Goal: Check status: Check status

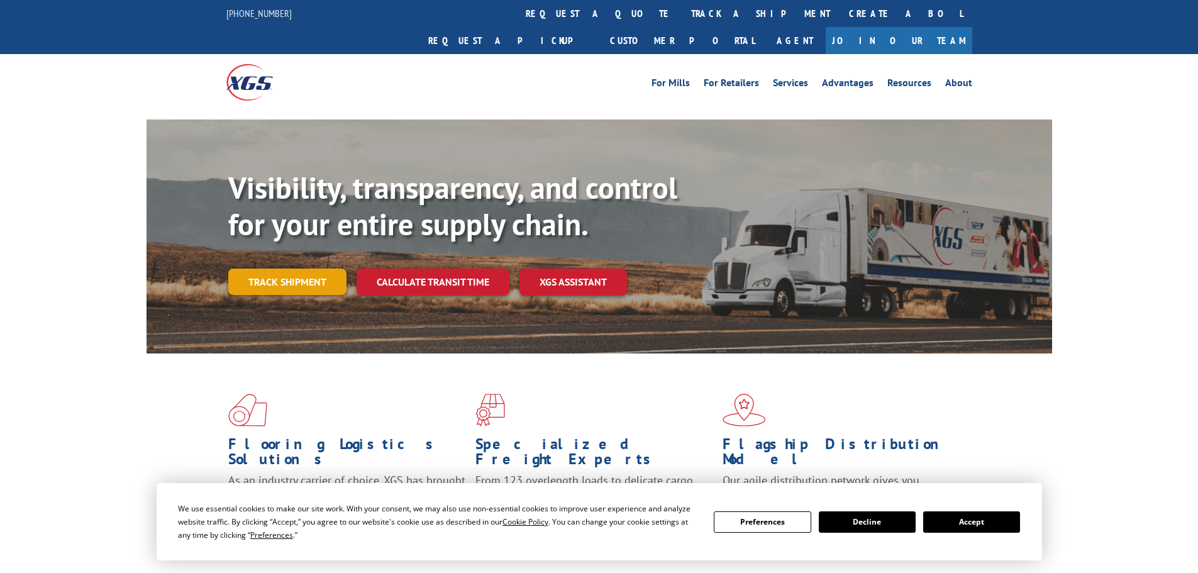
click at [291, 268] on link "Track shipment" at bounding box center [287, 281] width 118 height 26
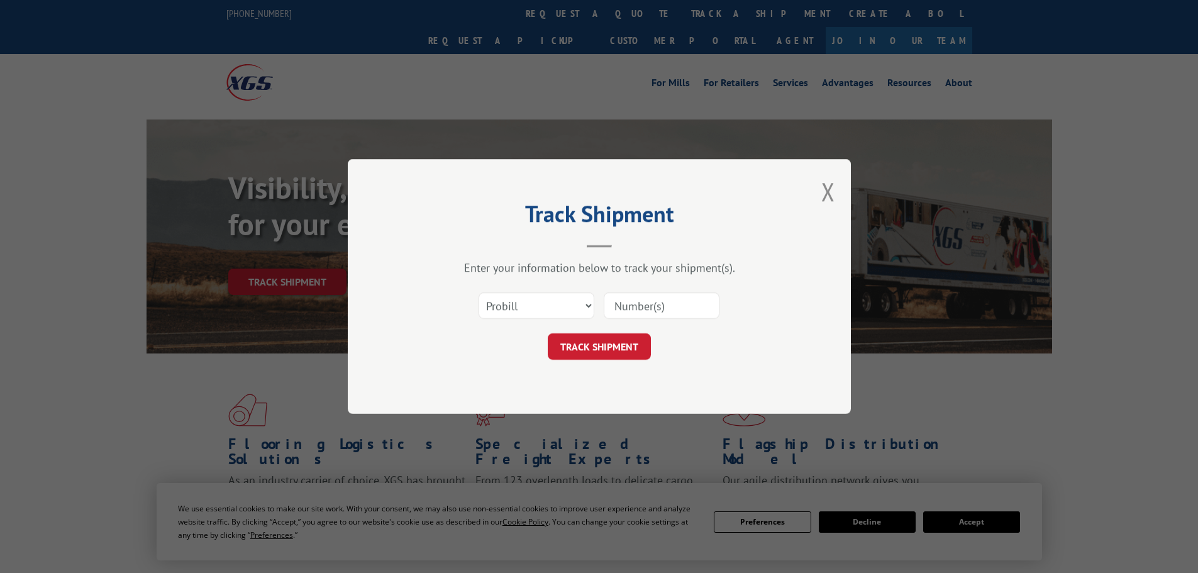
click at [562, 323] on div "Select category... Probill BOL PO" at bounding box center [598, 305] width 377 height 41
click at [559, 306] on select "Select category... Probill BOL PO" at bounding box center [536, 305] width 116 height 26
click at [478, 292] on select "Select category... Probill BOL PO" at bounding box center [536, 305] width 116 height 26
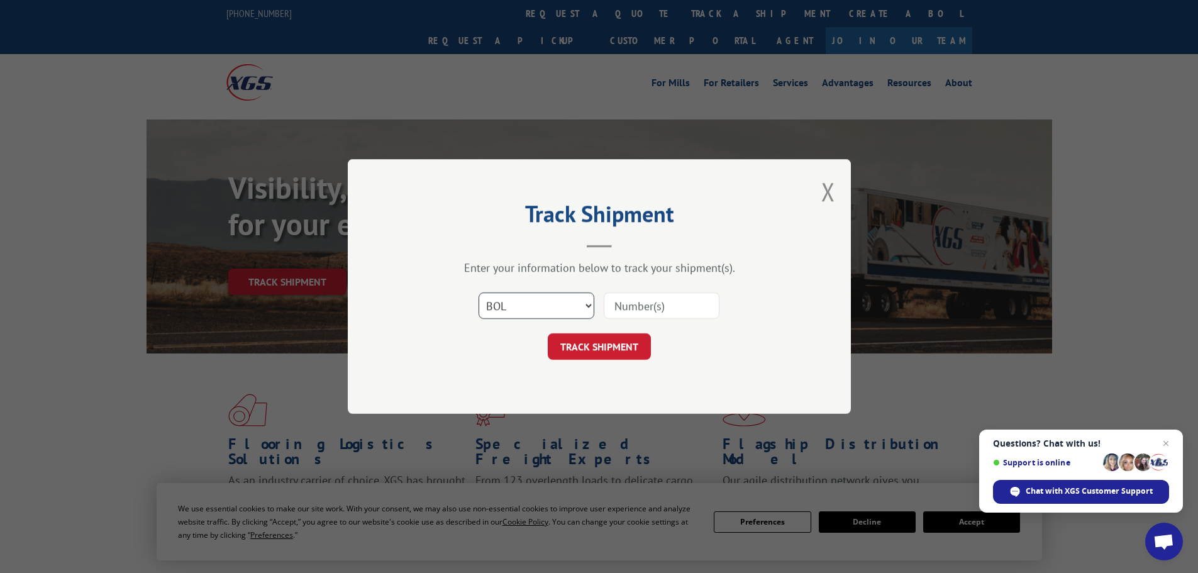
click at [537, 305] on select "Select category... Probill BOL PO" at bounding box center [536, 305] width 116 height 26
select select "probill"
click at [478, 292] on select "Select category... Probill BOL PO" at bounding box center [536, 305] width 116 height 26
drag, startPoint x: 646, startPoint y: 311, endPoint x: 635, endPoint y: 337, distance: 27.9
click at [646, 312] on input at bounding box center [661, 305] width 116 height 26
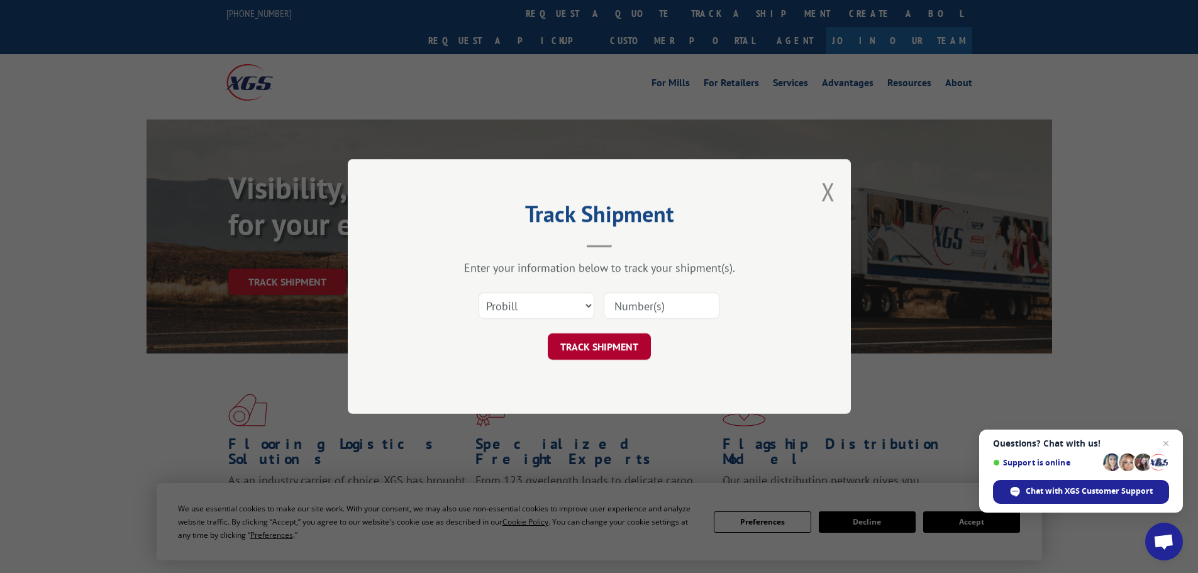
paste input "15472438"
type input "15472438"
click at [614, 341] on button "TRACK SHIPMENT" at bounding box center [599, 346] width 103 height 26
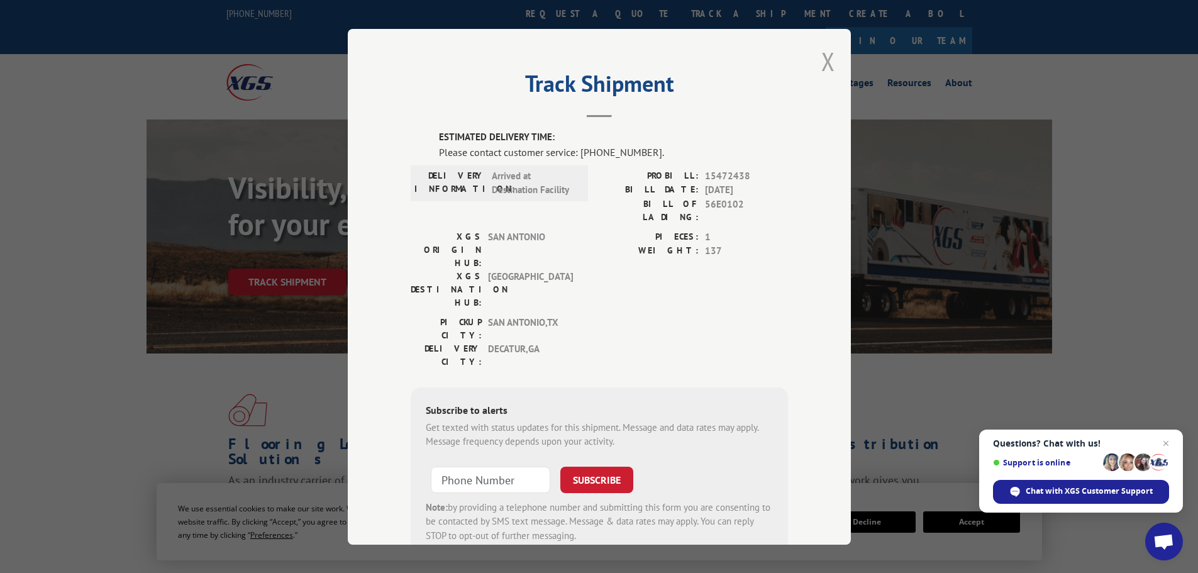
click at [822, 70] on button "Close modal" at bounding box center [828, 61] width 14 height 33
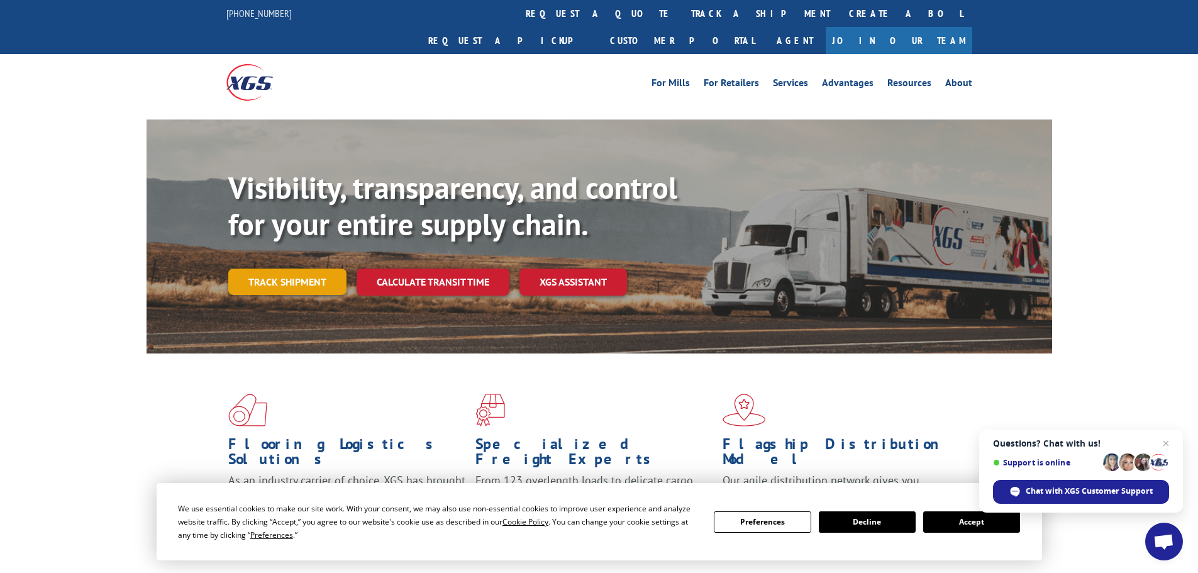
click at [270, 268] on link "Track shipment" at bounding box center [287, 281] width 118 height 26
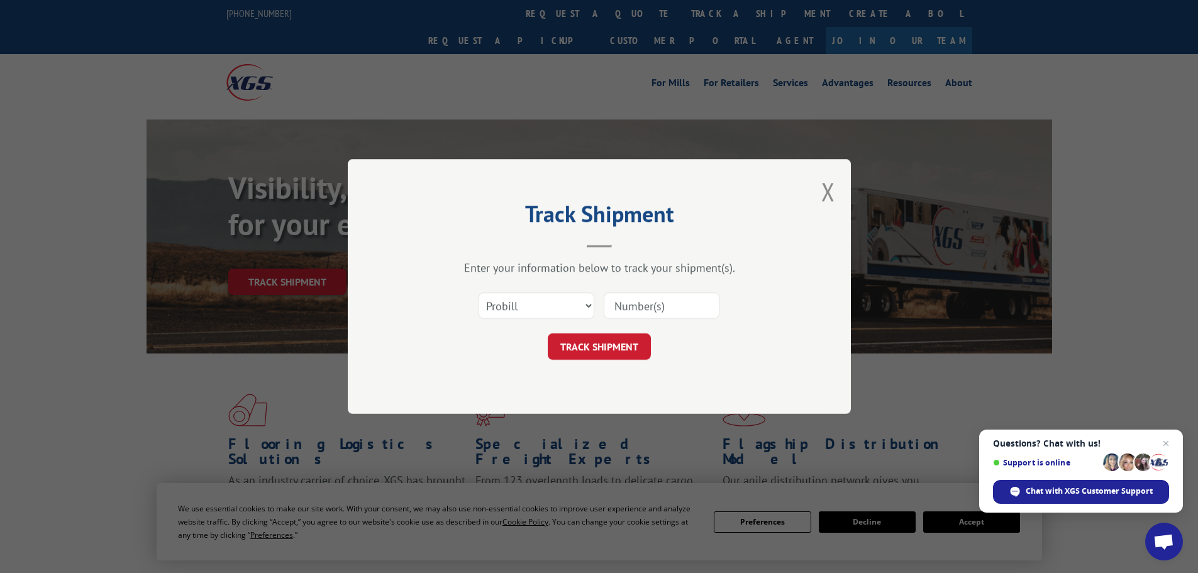
drag, startPoint x: 658, startPoint y: 310, endPoint x: 649, endPoint y: 316, distance: 10.5
click at [652, 314] on input at bounding box center [661, 305] width 116 height 26
paste input "15472400"
type input "15472400"
click at [592, 345] on button "TRACK SHIPMENT" at bounding box center [599, 346] width 103 height 26
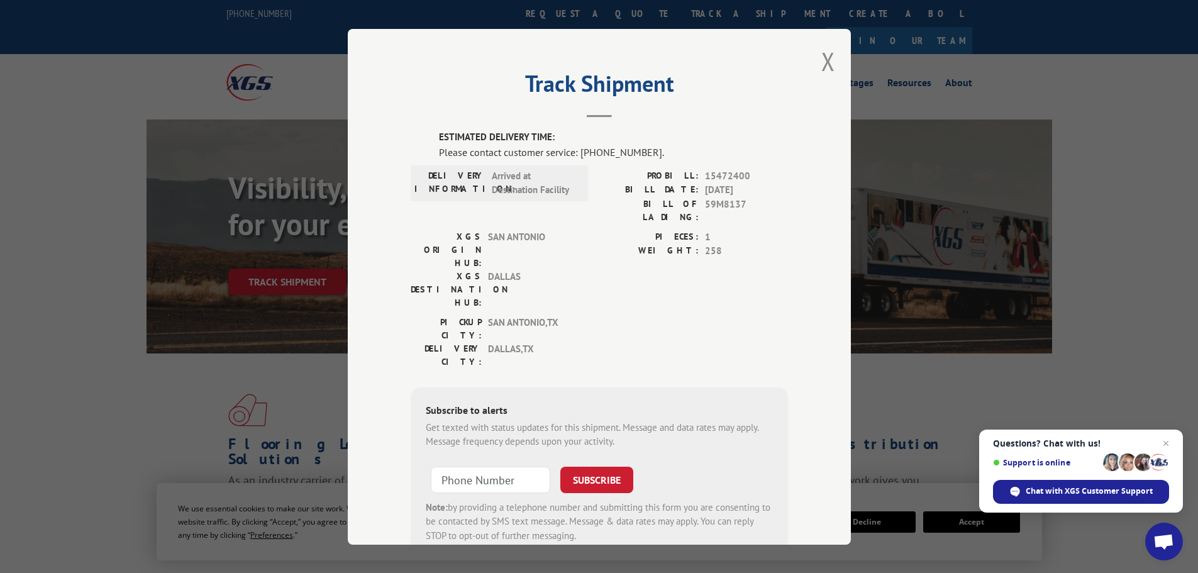
click at [727, 172] on span "15472400" at bounding box center [746, 175] width 83 height 14
drag, startPoint x: 574, startPoint y: 152, endPoint x: 639, endPoint y: 156, distance: 64.9
click at [639, 156] on div "Please contact customer service: (844) 947-7447." at bounding box center [613, 151] width 349 height 15
copy div "(844) 947-7447"
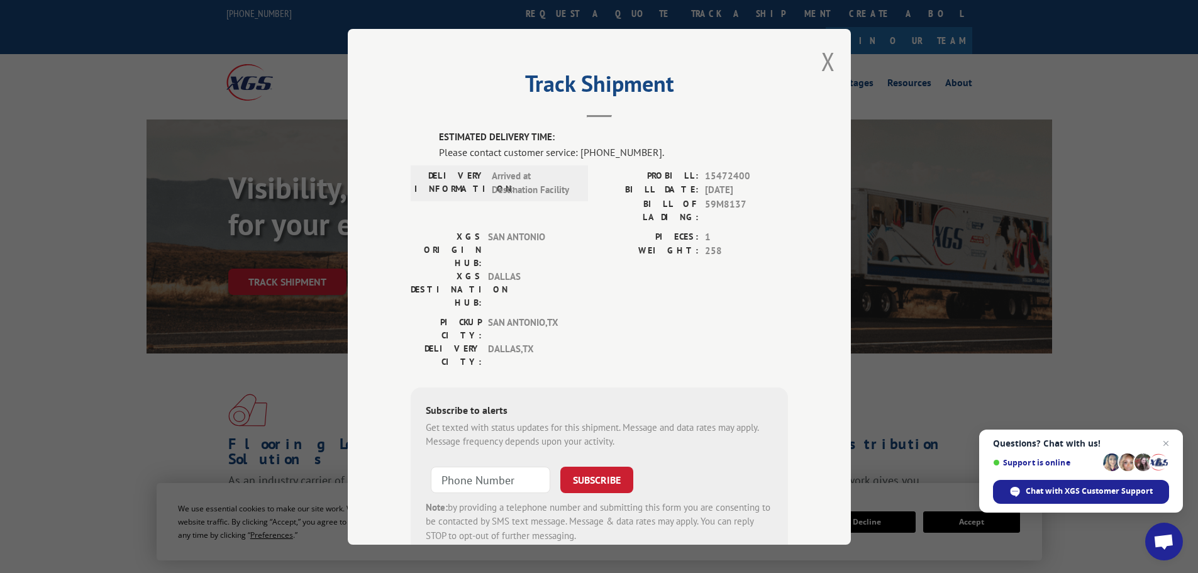
click at [747, 83] on h2 "Track Shipment" at bounding box center [598, 87] width 377 height 24
drag, startPoint x: 489, startPoint y: 290, endPoint x: 541, endPoint y: 284, distance: 51.9
click at [541, 341] on span "DALLAS , TX" at bounding box center [530, 354] width 85 height 26
drag, startPoint x: 642, startPoint y: 305, endPoint x: 642, endPoint y: 314, distance: 9.4
click at [642, 314] on div "ESTIMATED DELIVERY TIME: Please contact customer service: (844) 947-7447. DELIV…" at bounding box center [598, 343] width 377 height 427
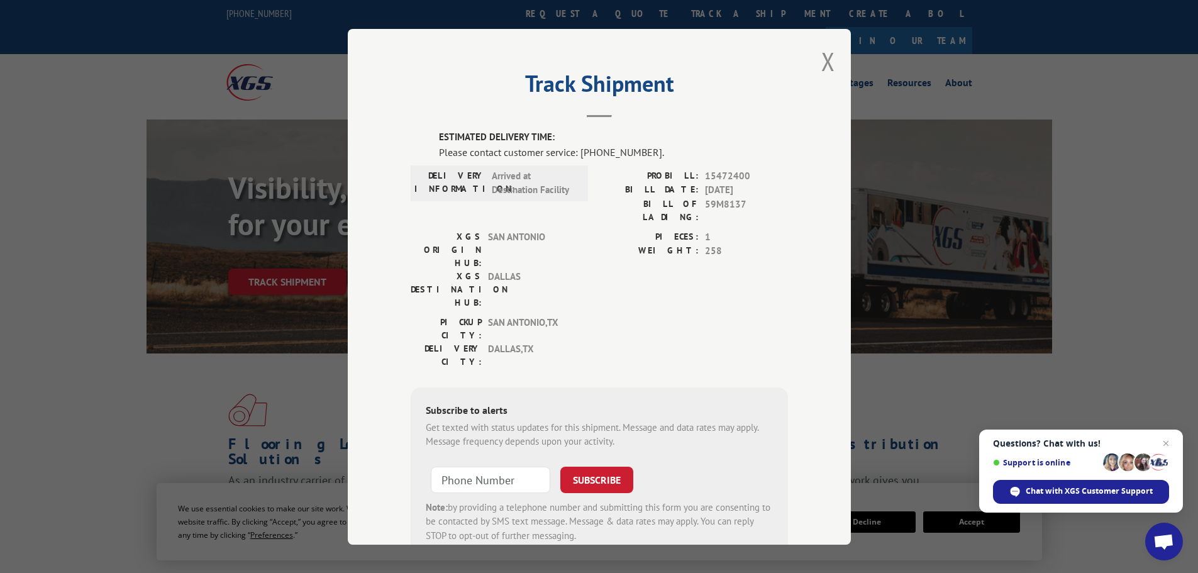
click at [488, 341] on span "DALLAS , TX" at bounding box center [530, 354] width 85 height 26
drag, startPoint x: 485, startPoint y: 285, endPoint x: 515, endPoint y: 288, distance: 30.3
click at [498, 341] on span "DALLAS , TX" at bounding box center [530, 354] width 85 height 26
click at [559, 341] on span "DALLAS , TX" at bounding box center [530, 354] width 85 height 26
drag, startPoint x: 825, startPoint y: 60, endPoint x: 817, endPoint y: 57, distance: 8.8
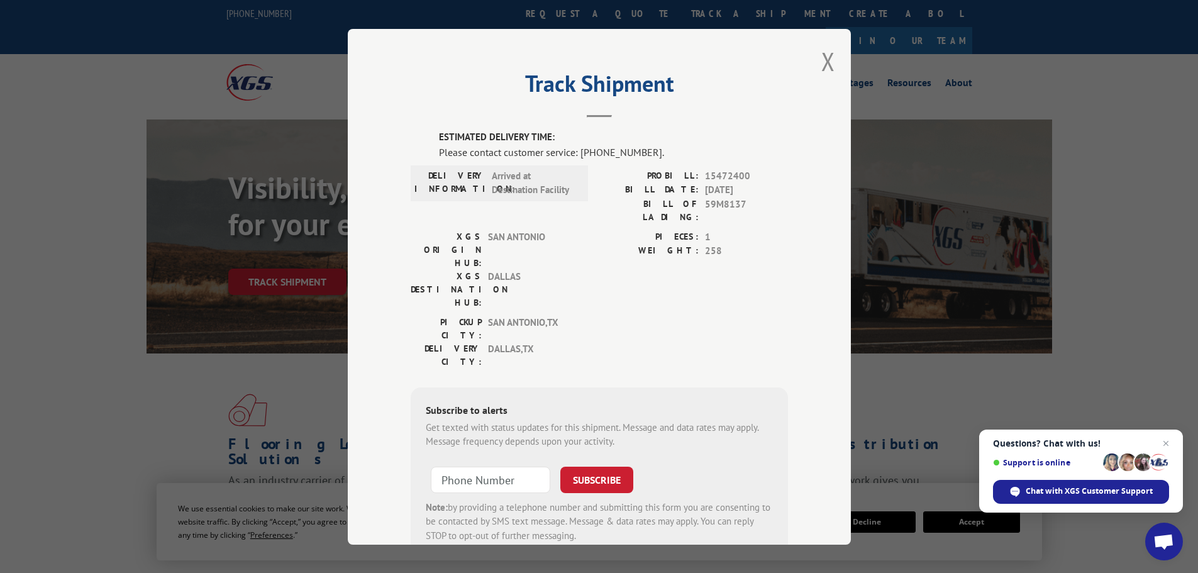
click at [825, 59] on button "Close modal" at bounding box center [828, 61] width 14 height 33
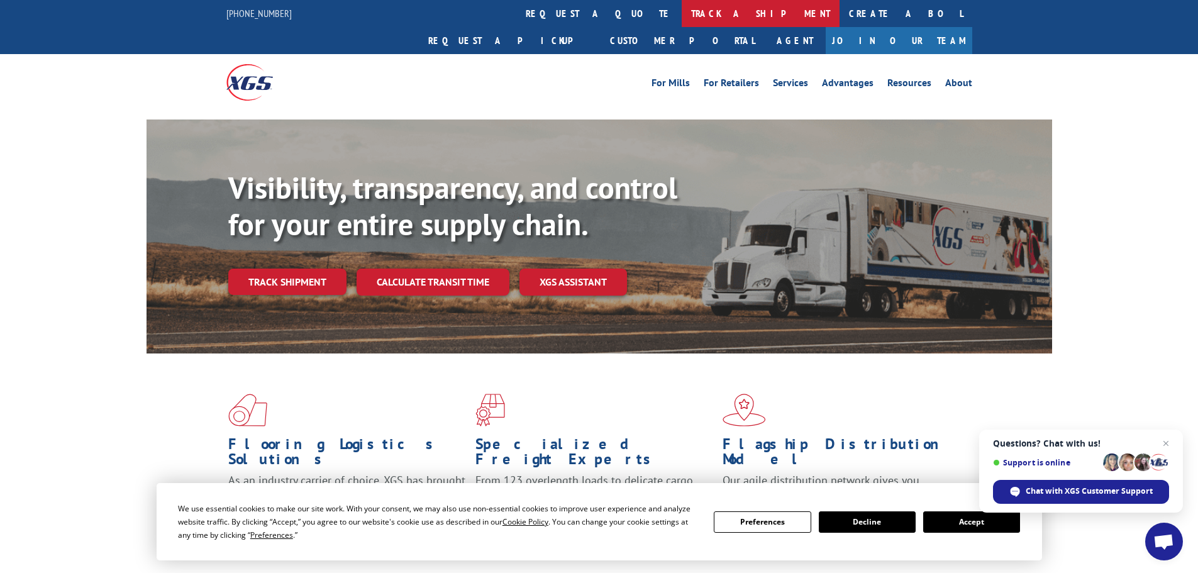
click at [681, 18] on link "track a shipment" at bounding box center [760, 13] width 158 height 27
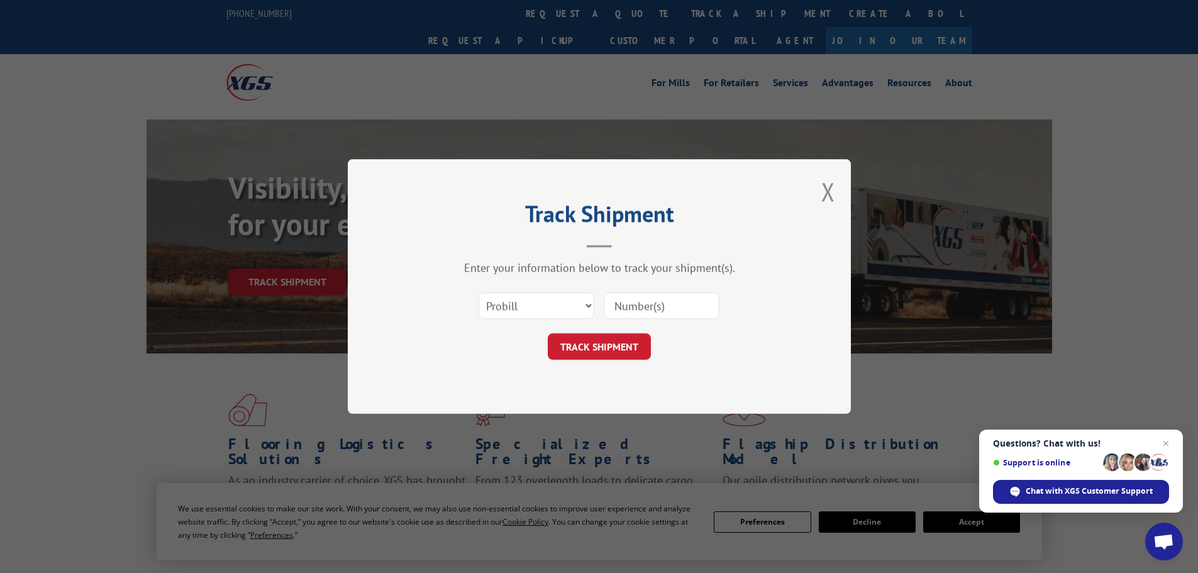
click at [669, 305] on input at bounding box center [661, 305] width 116 height 26
paste input "59N4131"
type input "59N4131"
click at [591, 338] on button "TRACK SHIPMENT" at bounding box center [599, 346] width 103 height 26
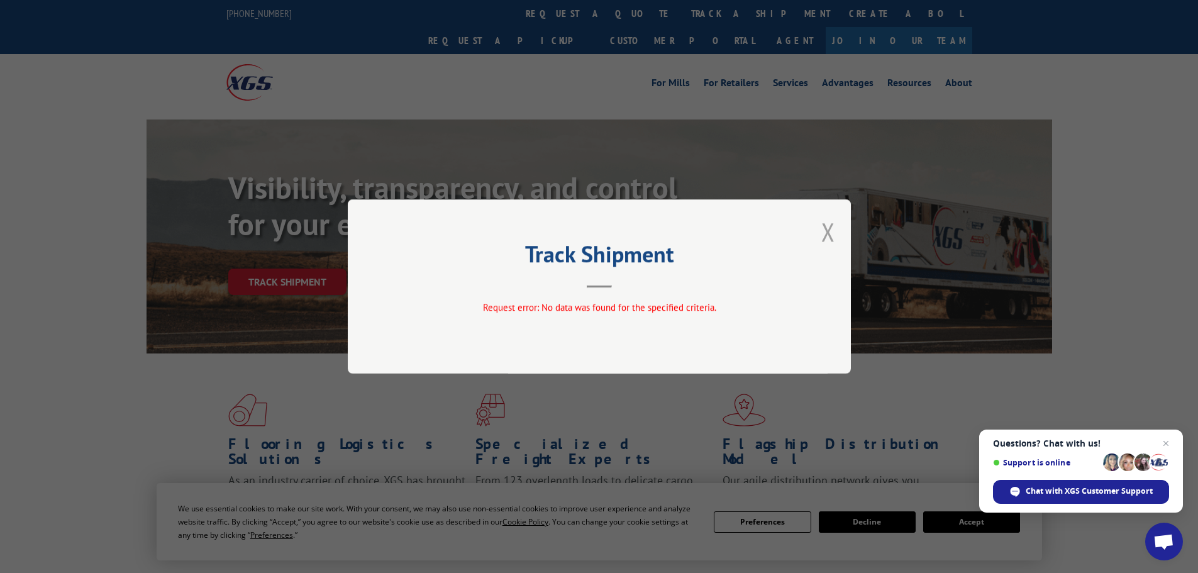
click at [835, 232] on div "Track Shipment Request error: No data was found for the specified criteria." at bounding box center [599, 286] width 503 height 174
click at [826, 232] on button "Close modal" at bounding box center [828, 231] width 14 height 33
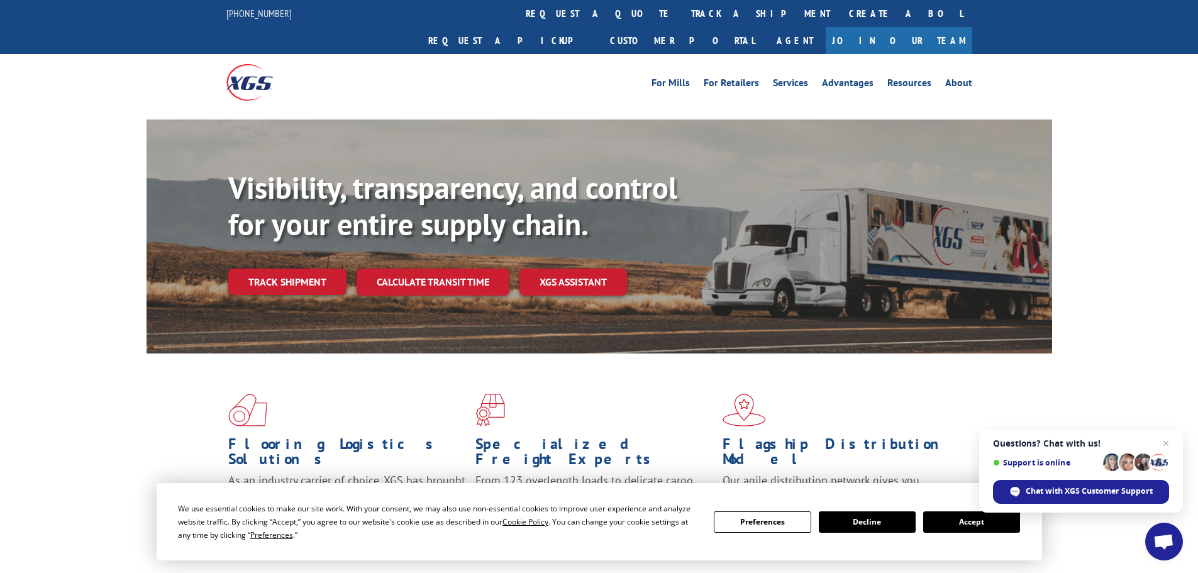
click at [681, 13] on link "track a shipment" at bounding box center [760, 13] width 158 height 27
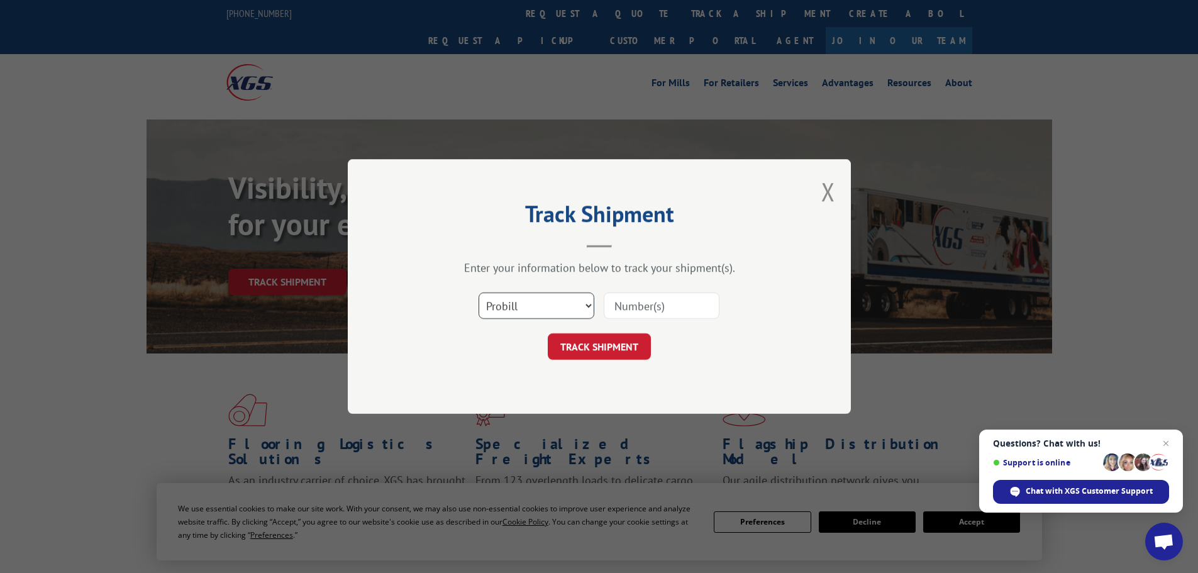
click at [535, 312] on select "Select category... Probill BOL PO" at bounding box center [536, 305] width 116 height 26
select select "bol"
click at [478, 292] on select "Select category... Probill BOL PO" at bounding box center [536, 305] width 116 height 26
drag, startPoint x: 668, startPoint y: 302, endPoint x: 655, endPoint y: 314, distance: 16.9
click at [665, 306] on input at bounding box center [661, 305] width 116 height 26
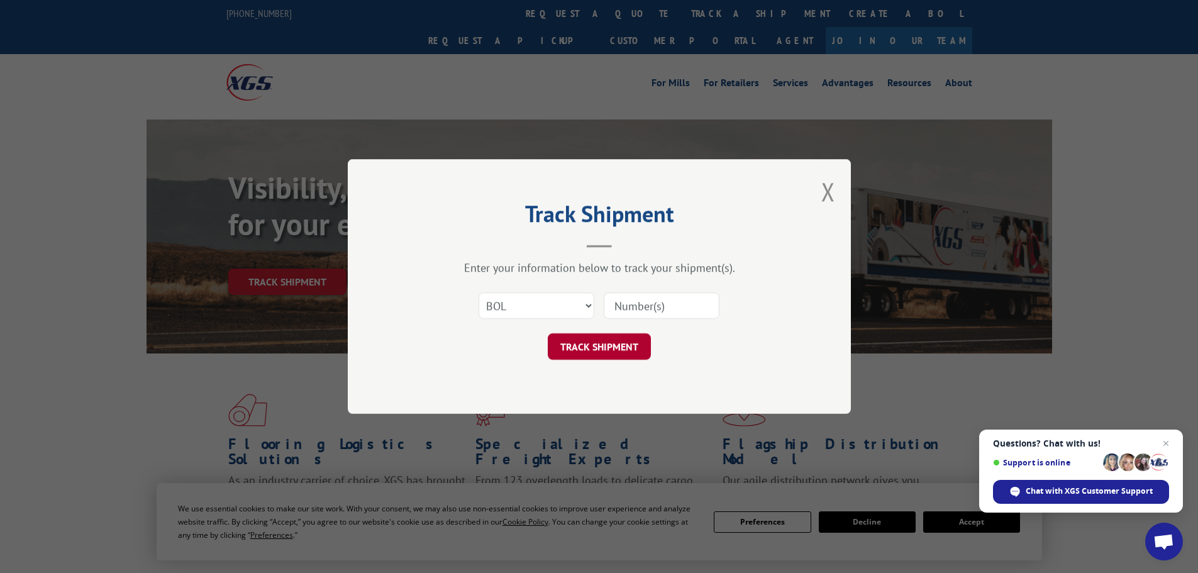
paste input "59N4131"
type input "59N4131"
click at [597, 353] on button "TRACK SHIPMENT" at bounding box center [599, 346] width 103 height 26
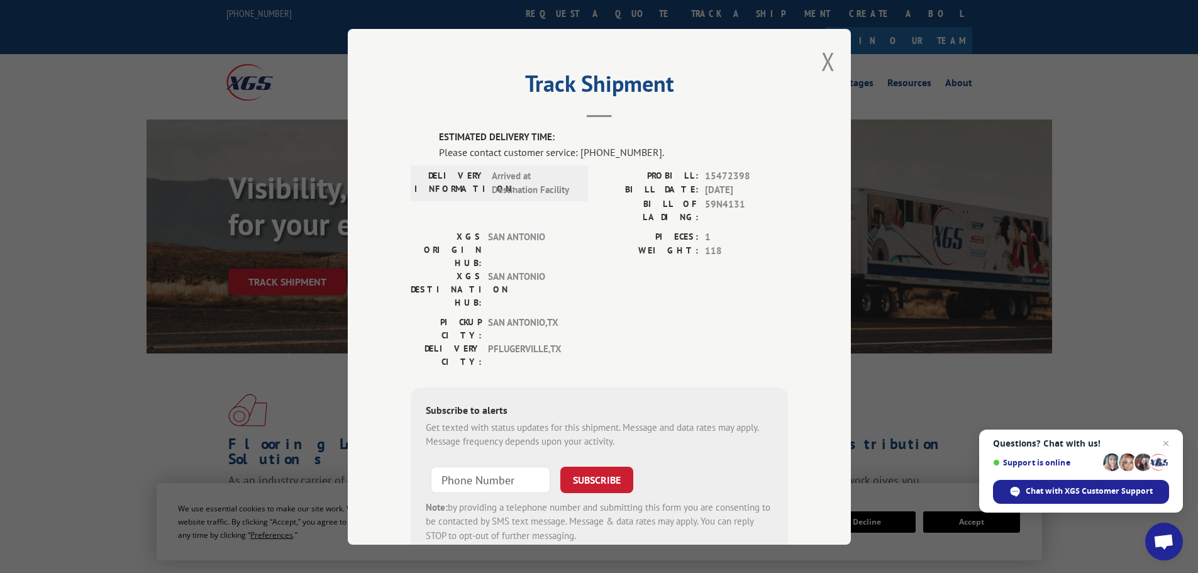
click at [728, 177] on span "15472398" at bounding box center [746, 175] width 83 height 14
copy span "15472398"
click at [839, 61] on div "Track Shipment ESTIMATED DELIVERY TIME: Please contact customer service: (844) …" at bounding box center [599, 286] width 503 height 515
click at [826, 69] on button "Close modal" at bounding box center [828, 61] width 14 height 33
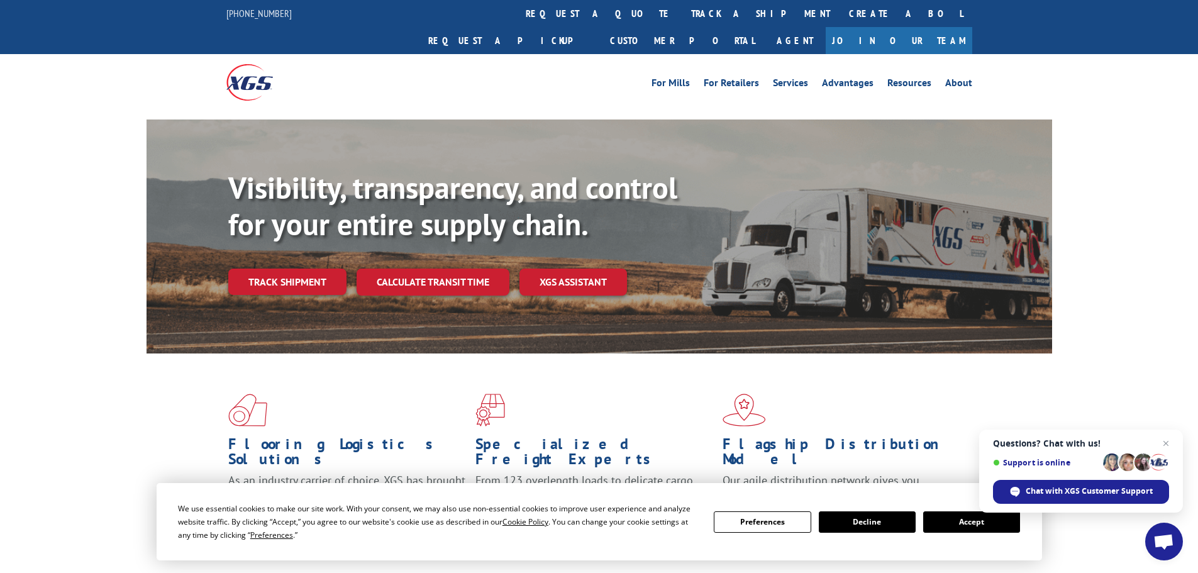
click at [681, 19] on link "track a shipment" at bounding box center [760, 13] width 158 height 27
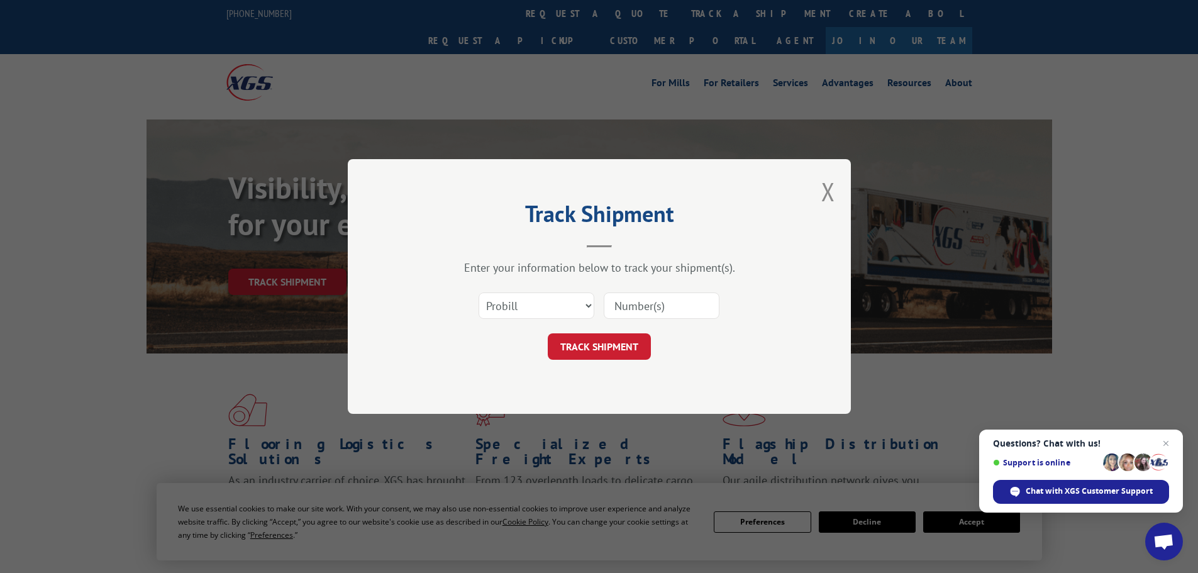
click at [587, 286] on div "Track Shipment Enter your information below to track your shipment(s). Select c…" at bounding box center [599, 286] width 503 height 255
click at [560, 309] on select "Select category... Probill BOL PO" at bounding box center [536, 305] width 116 height 26
select select "bol"
click at [478, 292] on select "Select category... Probill BOL PO" at bounding box center [536, 305] width 116 height 26
click at [659, 308] on input at bounding box center [661, 305] width 116 height 26
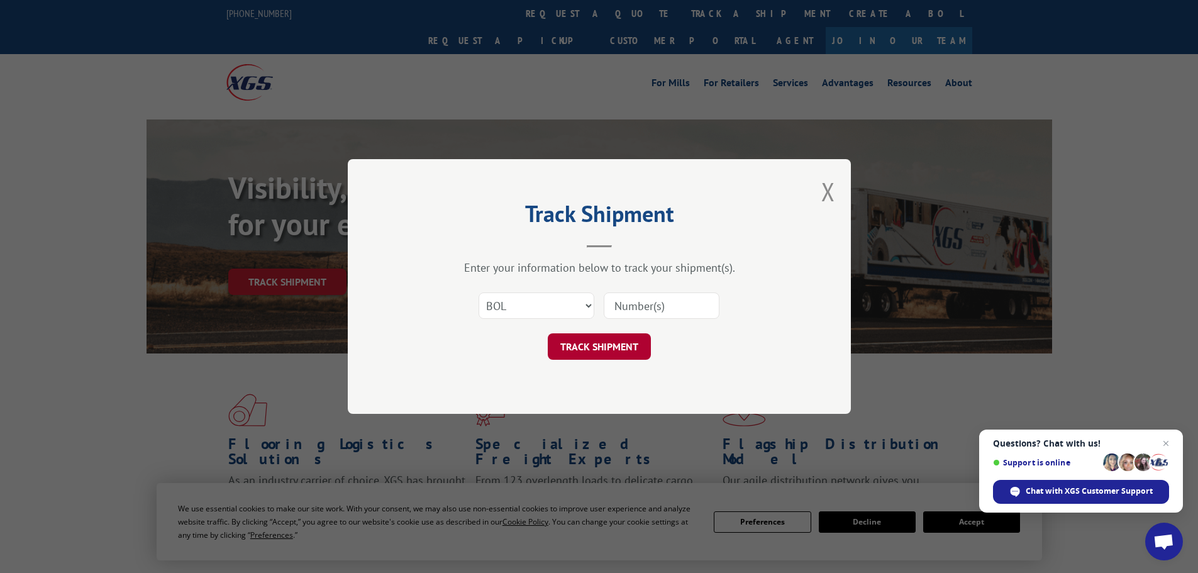
paste input "59N4570"
type input "59N4570"
click at [607, 348] on button "TRACK SHIPMENT" at bounding box center [599, 346] width 103 height 26
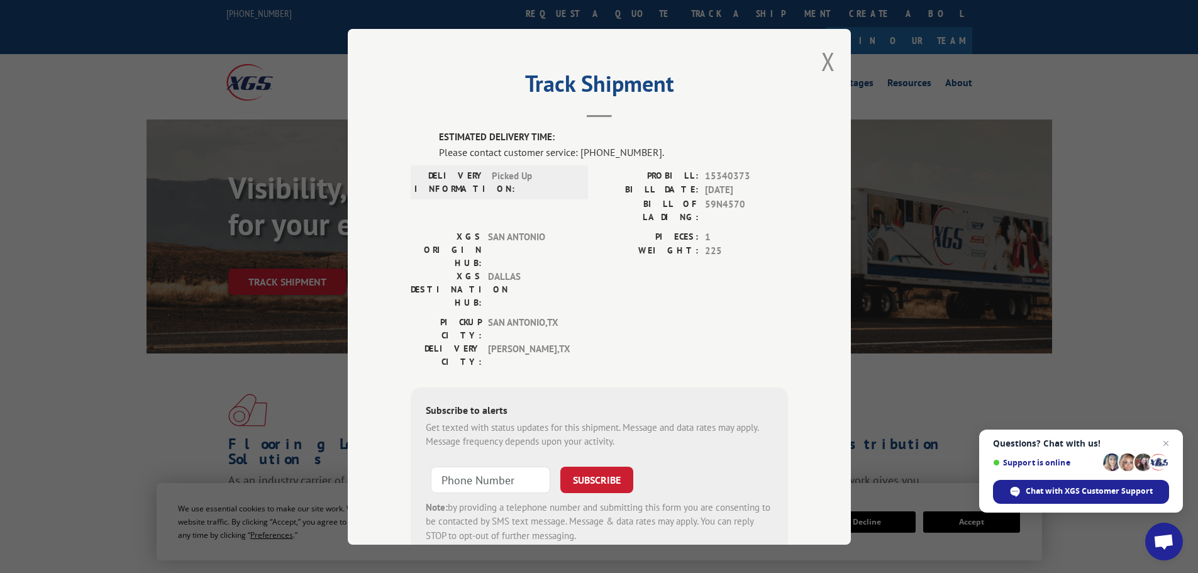
click at [722, 168] on span "15340373" at bounding box center [746, 175] width 83 height 14
copy span "15340373"
click at [821, 75] on button "Close modal" at bounding box center [828, 61] width 14 height 33
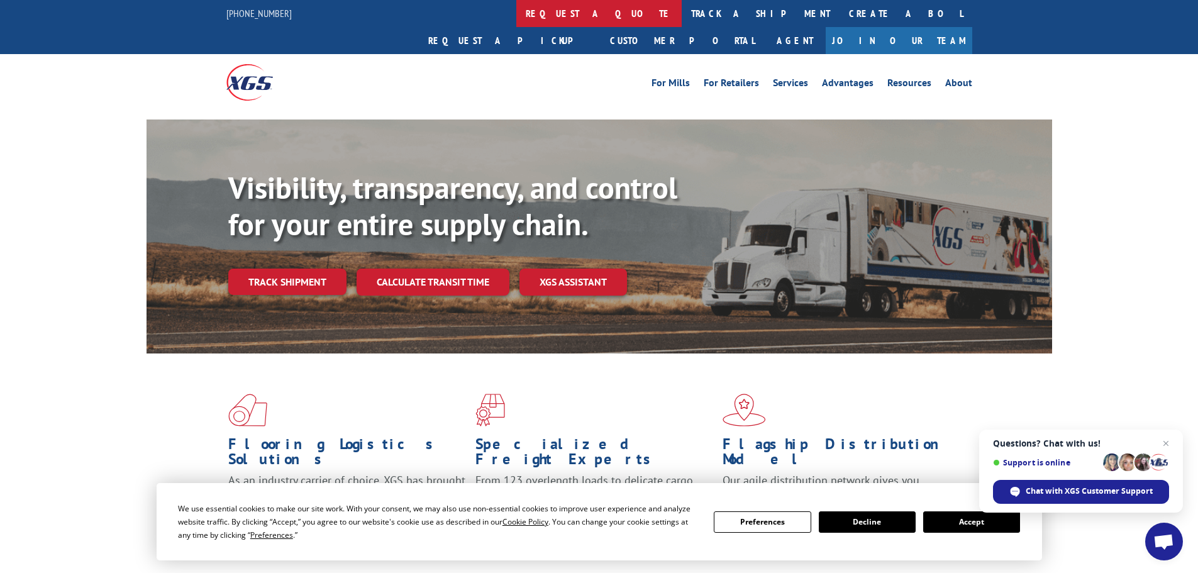
click at [516, 14] on link "request a quote" at bounding box center [598, 13] width 165 height 27
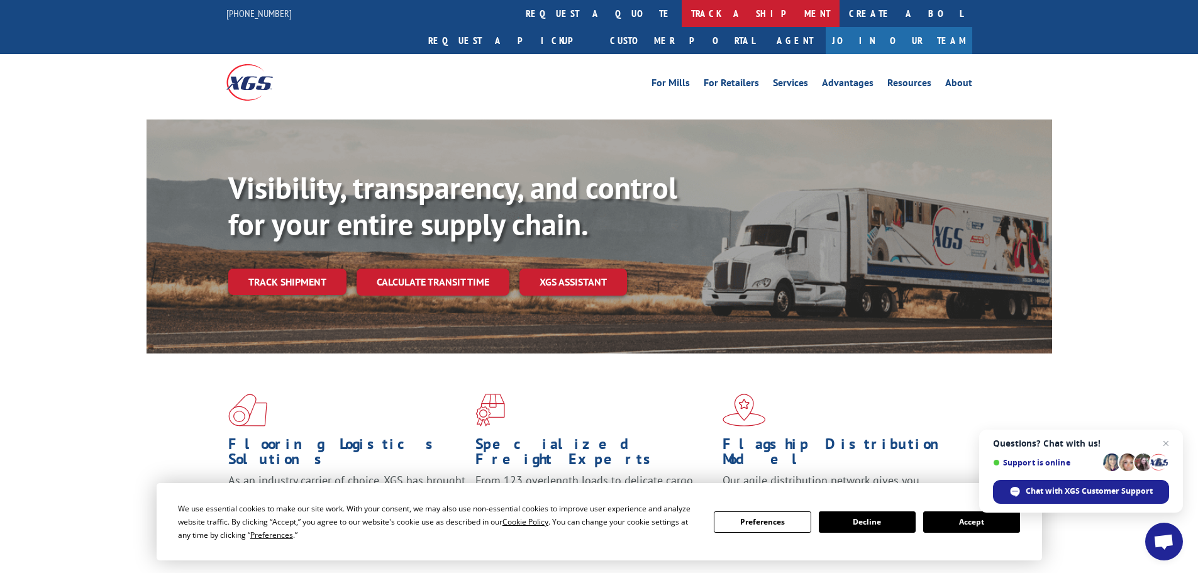
click at [681, 23] on link "track a shipment" at bounding box center [760, 13] width 158 height 27
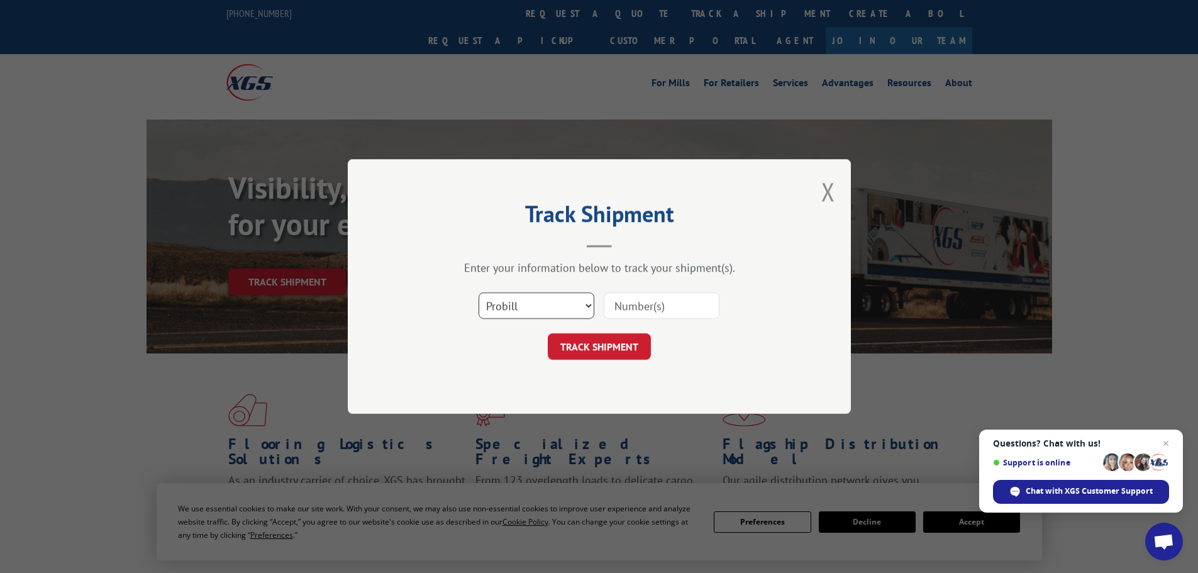
click at [556, 311] on select "Select category... Probill BOL PO" at bounding box center [536, 305] width 116 height 26
select select "bol"
click at [478, 292] on select "Select category... Probill BOL PO" at bounding box center [536, 305] width 116 height 26
drag, startPoint x: 661, startPoint y: 302, endPoint x: 656, endPoint y: 313, distance: 12.4
click at [662, 301] on input at bounding box center [661, 305] width 116 height 26
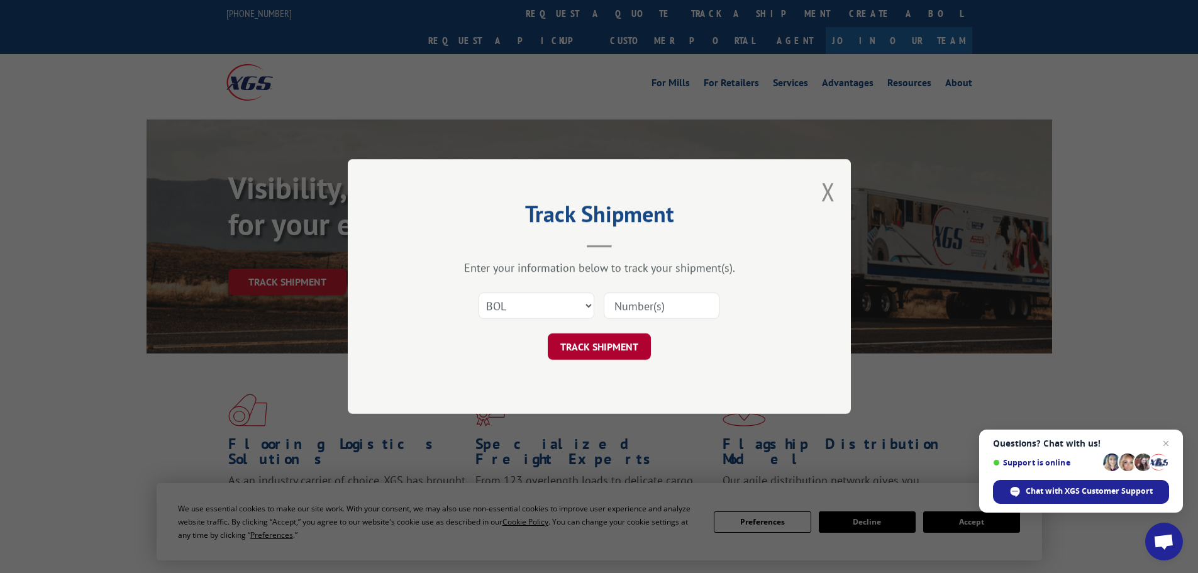
paste input "59W7415"
type input "59W7415"
click at [622, 339] on button "TRACK SHIPMENT" at bounding box center [599, 346] width 103 height 26
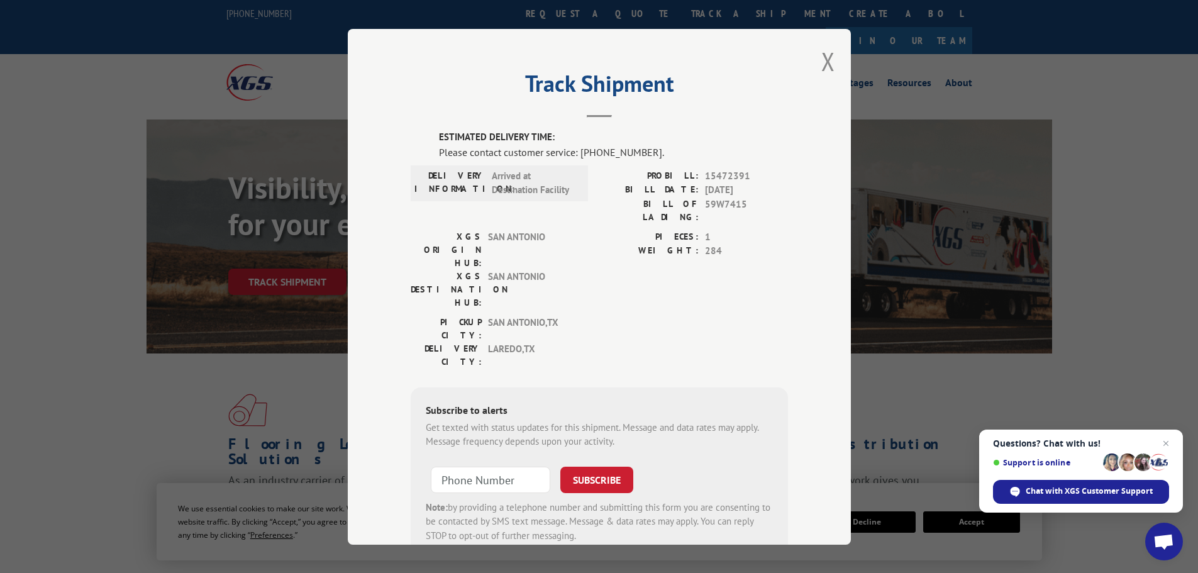
click at [720, 177] on span "15472391" at bounding box center [746, 175] width 83 height 14
copy span "15472391"
click at [821, 74] on button "Close modal" at bounding box center [828, 61] width 14 height 33
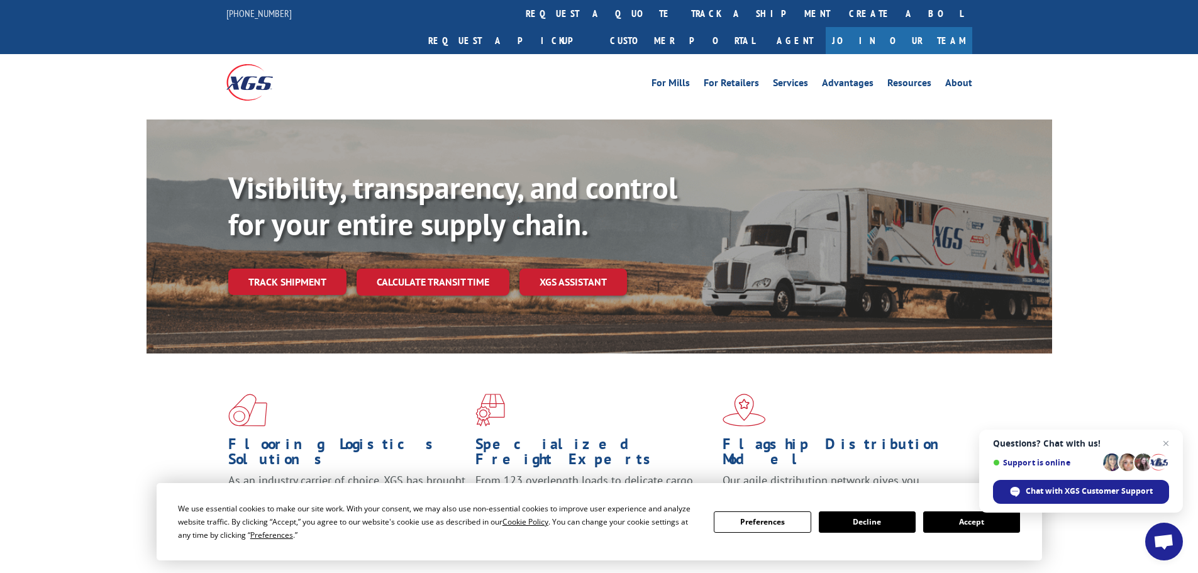
click at [681, 24] on link "track a shipment" at bounding box center [760, 13] width 158 height 27
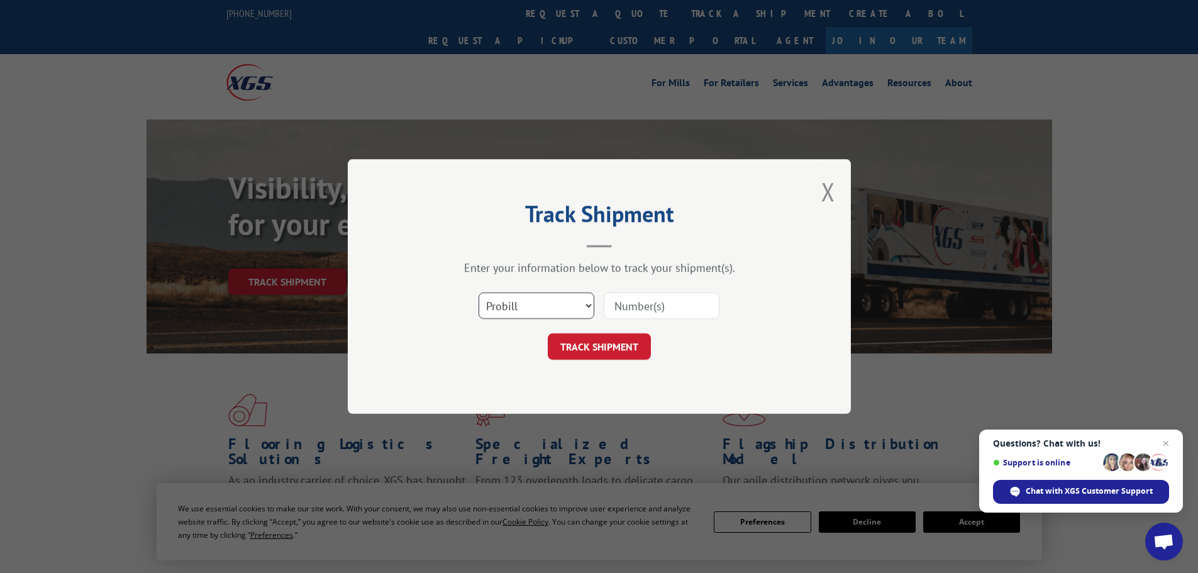
drag, startPoint x: 546, startPoint y: 300, endPoint x: 548, endPoint y: 317, distance: 17.8
click at [546, 300] on select "Select category... Probill BOL PO" at bounding box center [536, 305] width 116 height 26
select select "bol"
click at [478, 292] on select "Select category... Probill BOL PO" at bounding box center [536, 305] width 116 height 26
drag, startPoint x: 678, startPoint y: 293, endPoint x: 666, endPoint y: 310, distance: 21.1
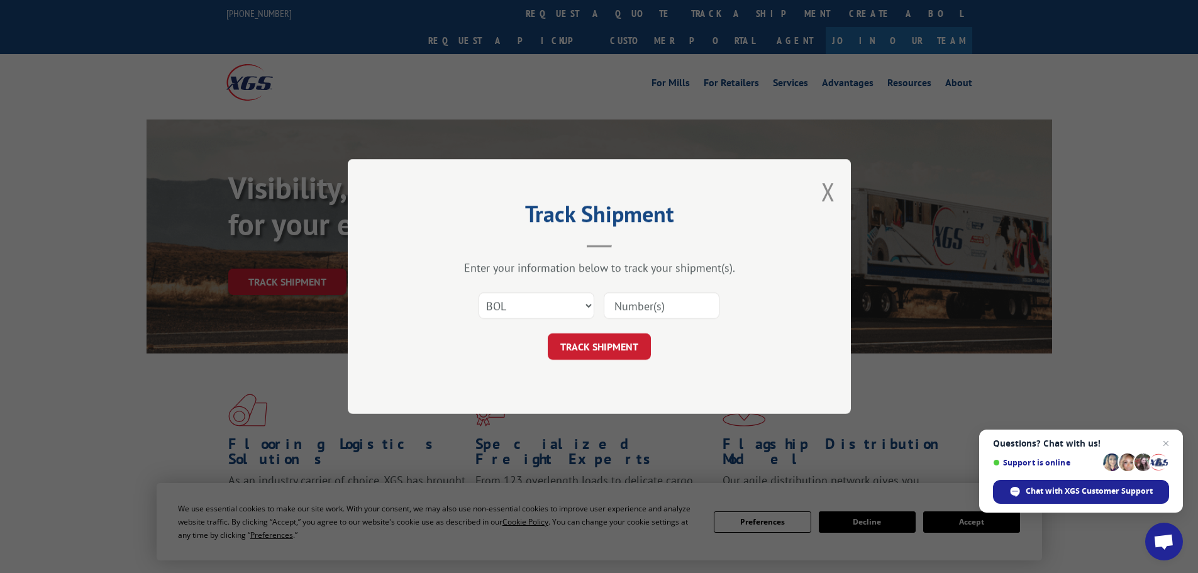
click at [678, 293] on input at bounding box center [661, 305] width 116 height 26
paste input "59X0223"
type input "59X0223"
click at [614, 339] on button "TRACK SHIPMENT" at bounding box center [599, 346] width 103 height 26
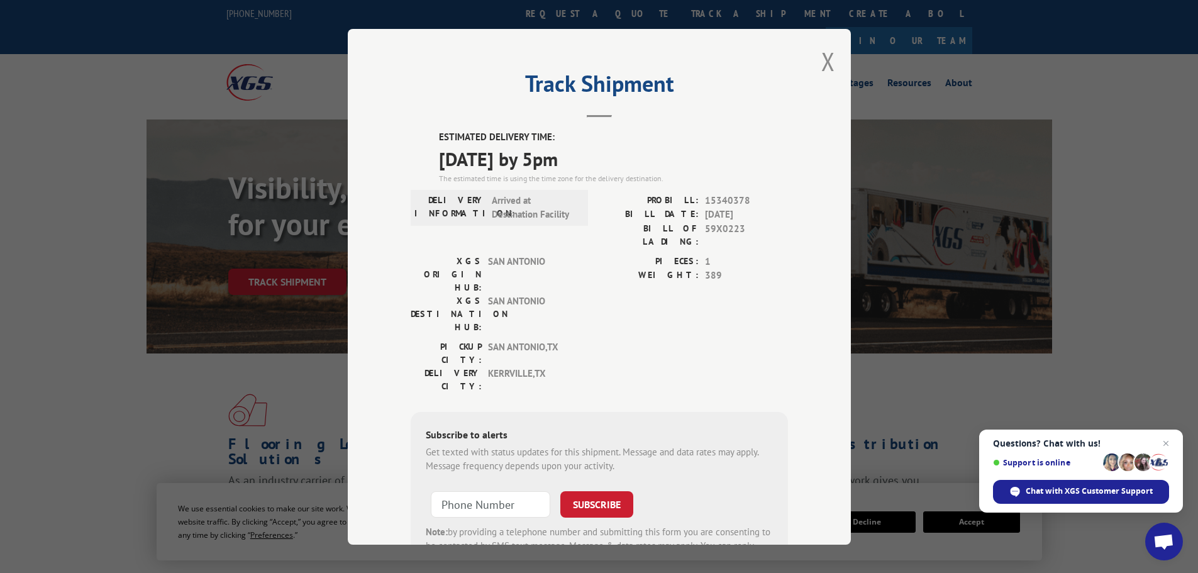
click at [735, 198] on span "15340378" at bounding box center [746, 200] width 83 height 14
click at [830, 59] on div "Track Shipment ESTIMATED DELIVERY TIME: 09/11/2025 by 5pm The estimated time is…" at bounding box center [599, 286] width 503 height 515
drag, startPoint x: 817, startPoint y: 64, endPoint x: 806, endPoint y: 63, distance: 11.4
click at [821, 64] on button "Close modal" at bounding box center [828, 61] width 14 height 33
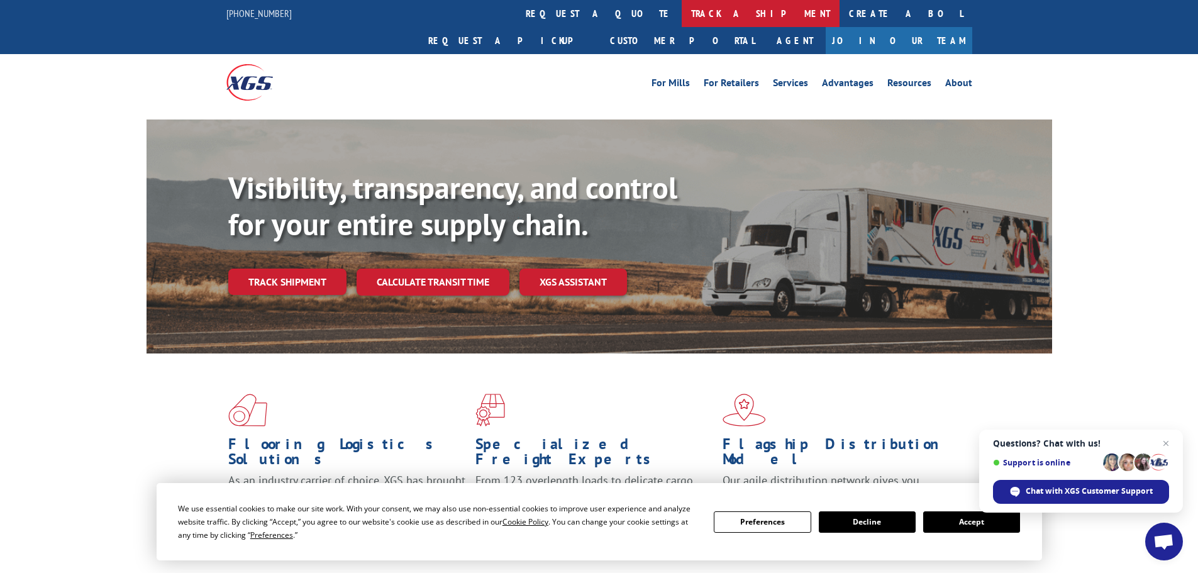
click at [681, 13] on link "track a shipment" at bounding box center [760, 13] width 158 height 27
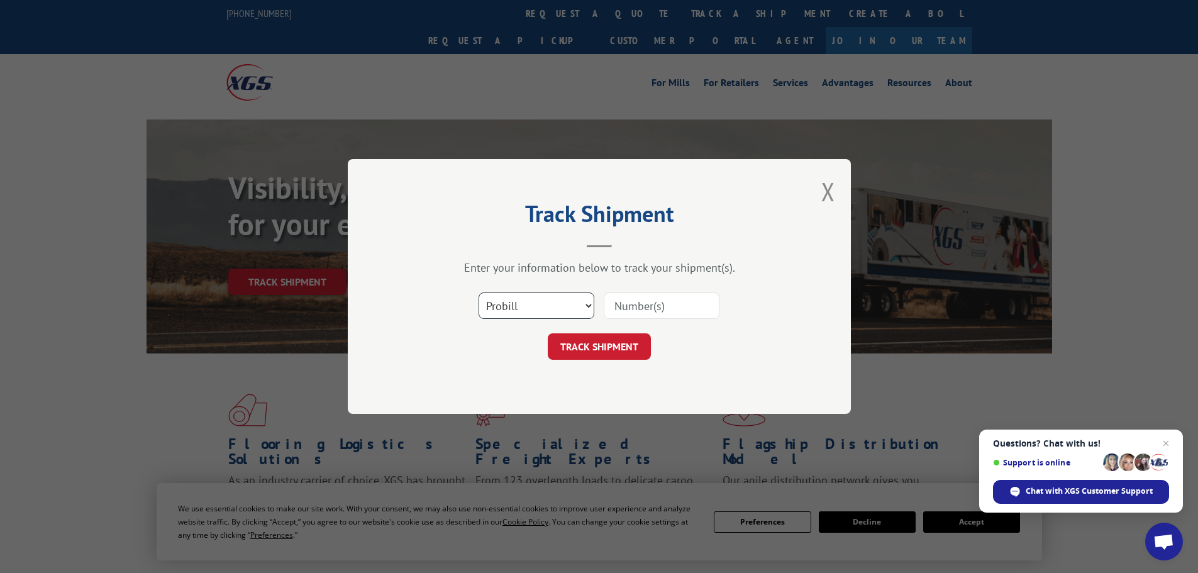
click at [512, 302] on select "Select category... Probill BOL PO" at bounding box center [536, 305] width 116 height 26
click at [651, 301] on input at bounding box center [661, 305] width 116 height 26
paste input "15472398"
type input "15472398"
click at [598, 347] on button "TRACK SHIPMENT" at bounding box center [599, 346] width 103 height 26
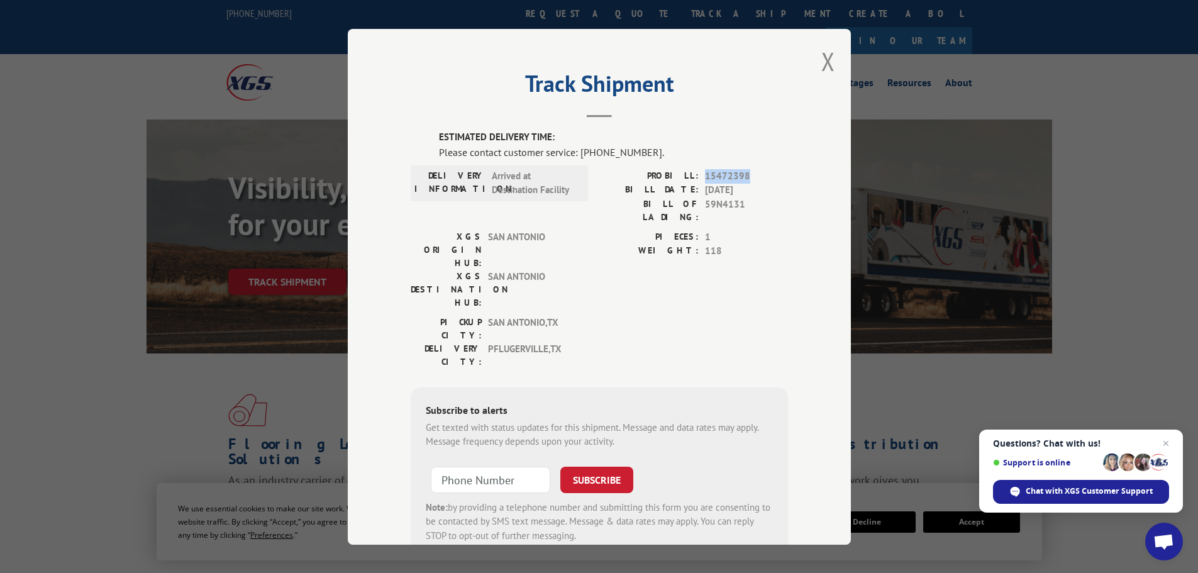
drag, startPoint x: 699, startPoint y: 172, endPoint x: 773, endPoint y: 173, distance: 73.6
click at [773, 173] on div "PROBILL: 15472398" at bounding box center [693, 175] width 189 height 14
click at [774, 255] on div "PIECES: 1 WEIGHT: 118" at bounding box center [693, 271] width 189 height 85
drag, startPoint x: 488, startPoint y: 287, endPoint x: 613, endPoint y: 289, distance: 124.5
click at [613, 315] on div "PICKUP CITY: SAN ANTONIO , TX DELIVERY CITY: PFLUGERVILLE , TX" at bounding box center [598, 344] width 377 height 59
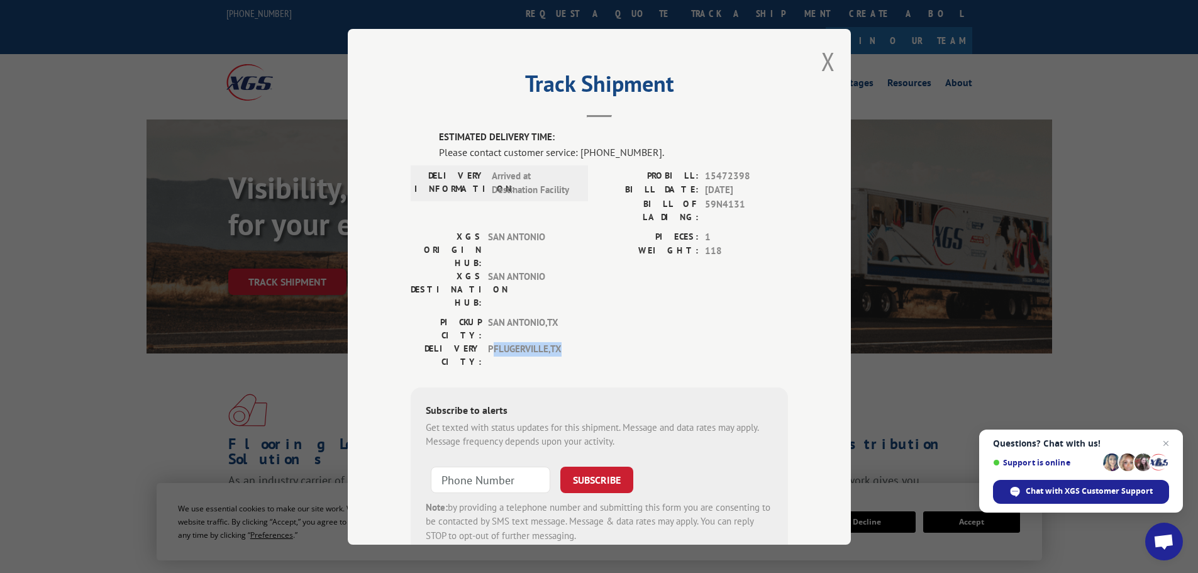
click at [663, 315] on div "PICKUP CITY: SAN ANTONIO , TX DELIVERY CITY: PFLUGERVILLE , TX" at bounding box center [598, 344] width 377 height 59
click at [821, 63] on button "Close modal" at bounding box center [828, 61] width 14 height 33
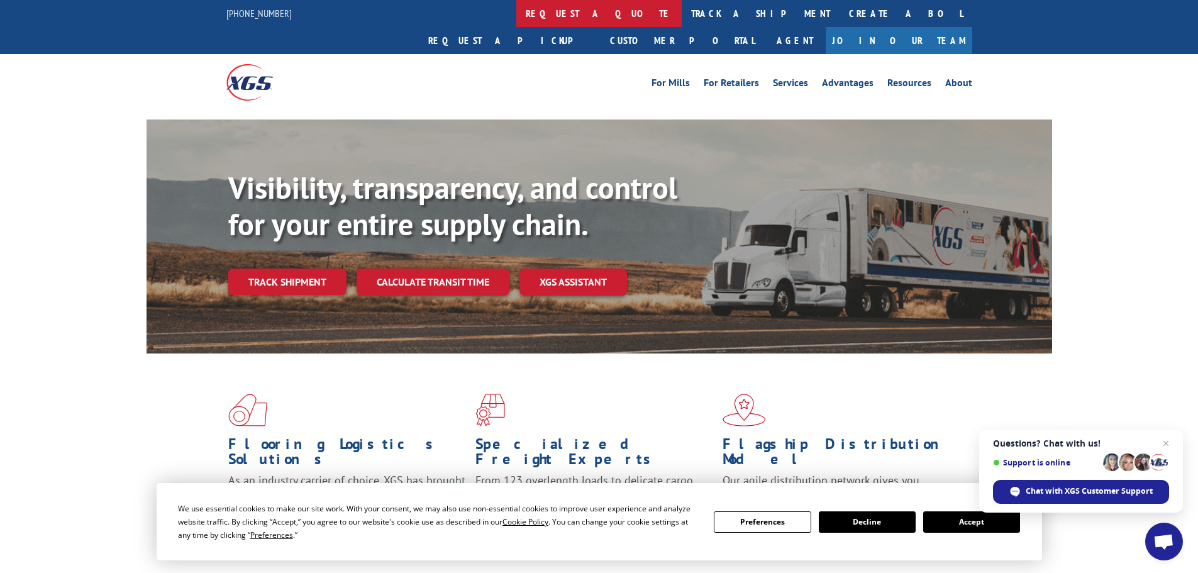
click at [516, 12] on link "request a quote" at bounding box center [598, 13] width 165 height 27
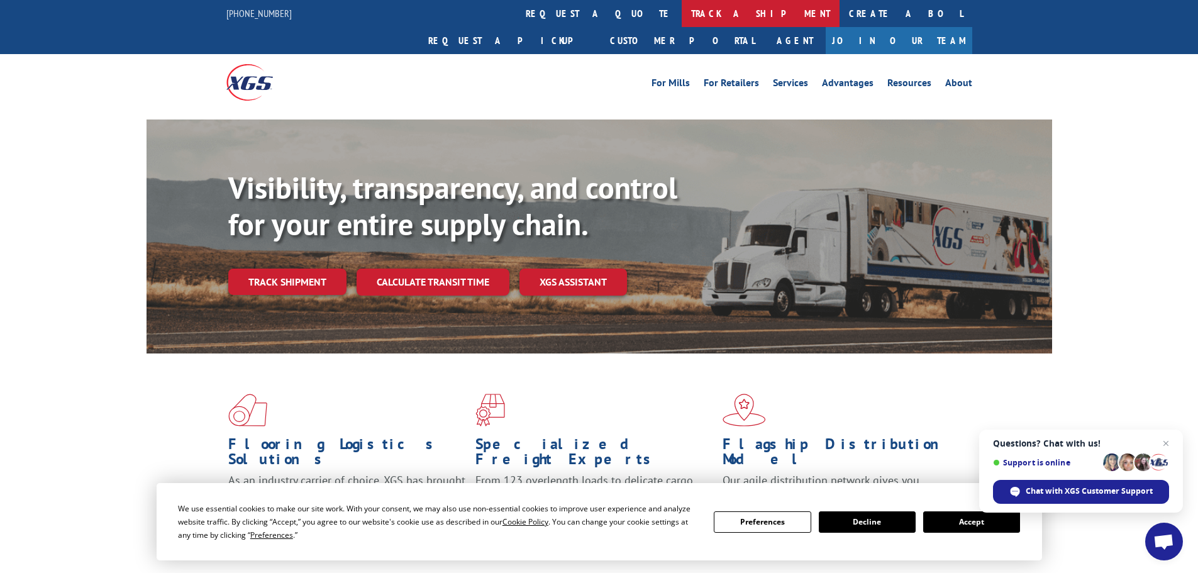
click at [681, 18] on link "track a shipment" at bounding box center [760, 13] width 158 height 27
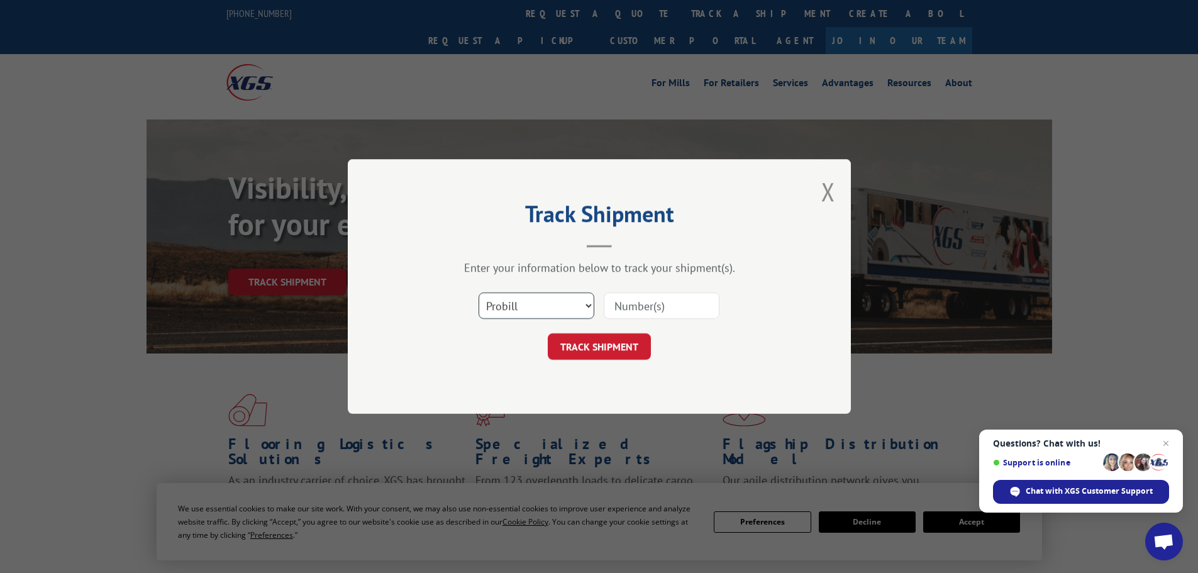
click at [557, 309] on select "Select category... Probill BOL PO" at bounding box center [536, 305] width 116 height 26
click at [665, 309] on input at bounding box center [661, 305] width 116 height 26
paste input "15340373"
type input "15340373"
click at [611, 344] on button "TRACK SHIPMENT" at bounding box center [599, 346] width 103 height 26
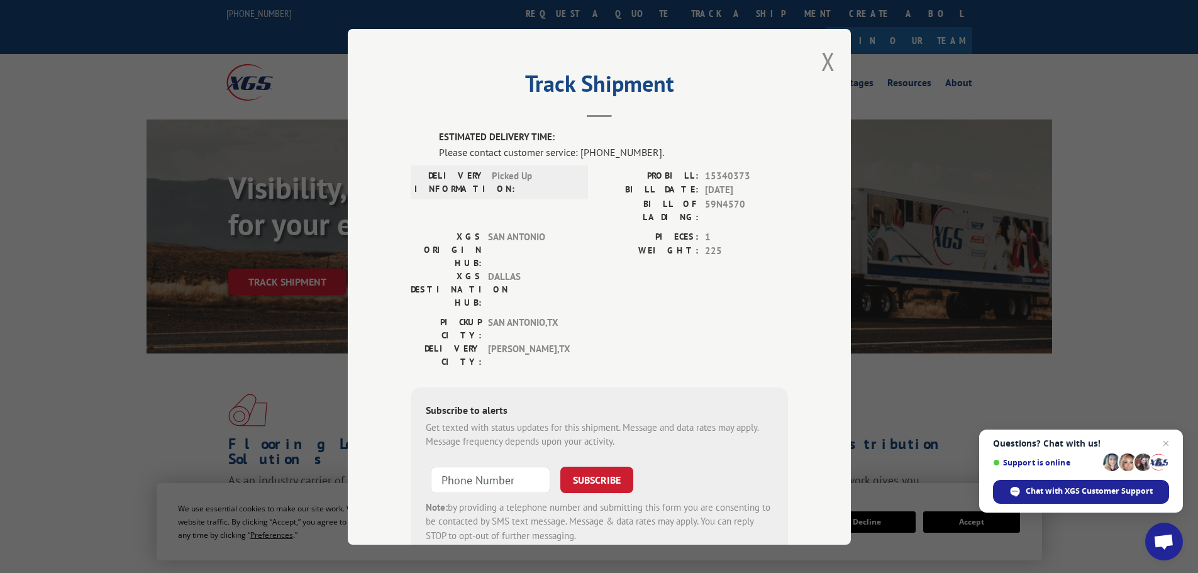
drag, startPoint x: 826, startPoint y: 63, endPoint x: 677, endPoint y: 52, distance: 149.5
click at [825, 63] on button "Close modal" at bounding box center [828, 61] width 14 height 33
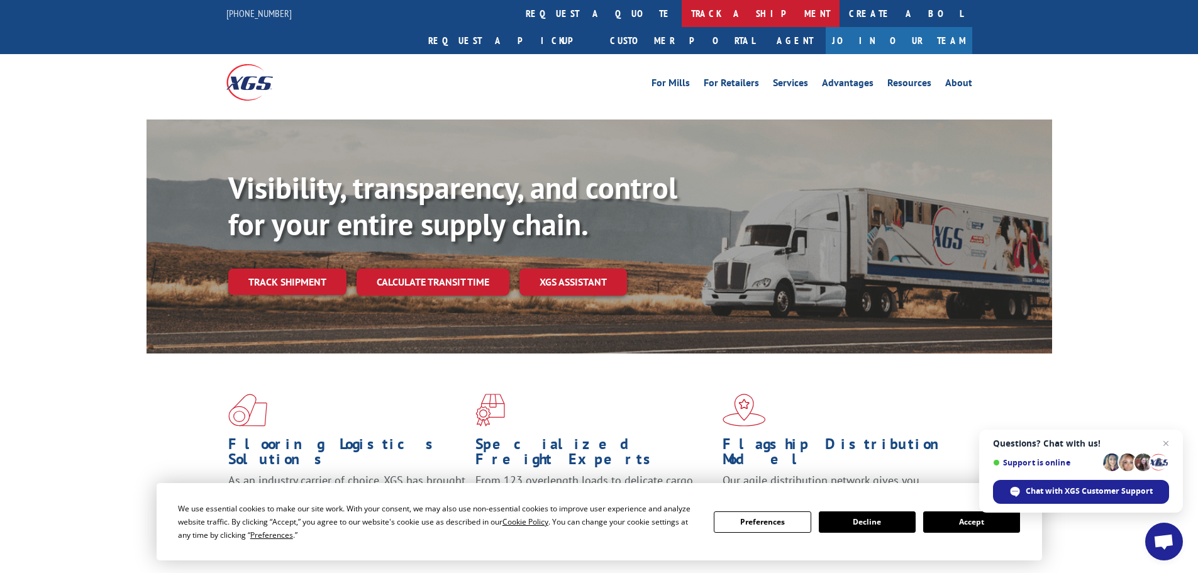
click at [681, 25] on link "track a shipment" at bounding box center [760, 13] width 158 height 27
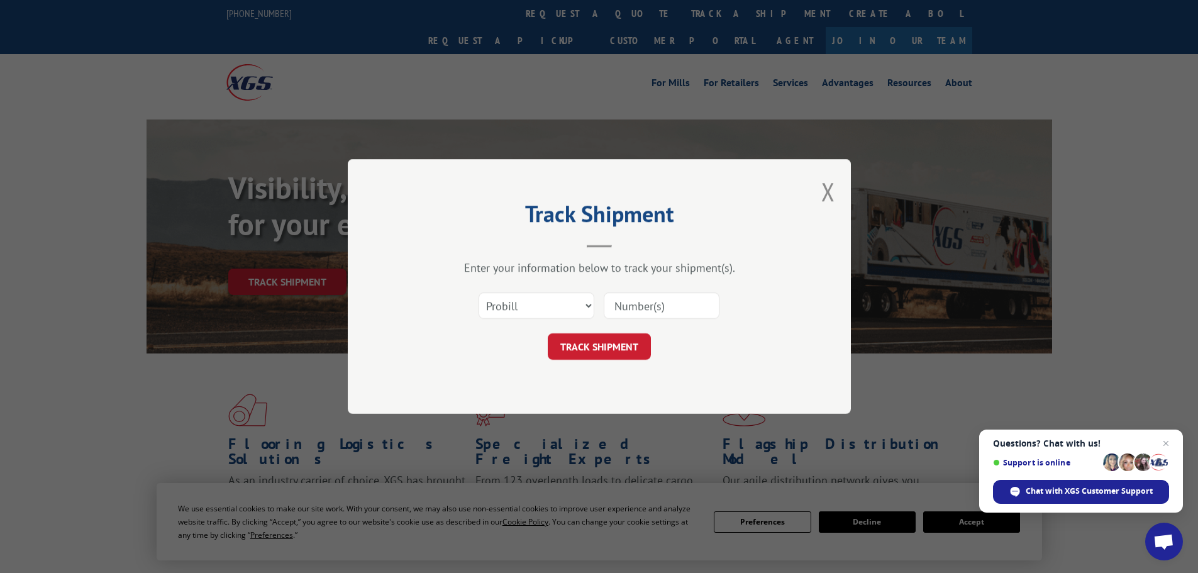
drag, startPoint x: 693, startPoint y: 300, endPoint x: 675, endPoint y: 308, distance: 20.0
click at [693, 300] on input at bounding box center [661, 305] width 116 height 26
paste input "15472391"
type input "15472391"
click at [570, 340] on button "TRACK SHIPMENT" at bounding box center [599, 346] width 103 height 26
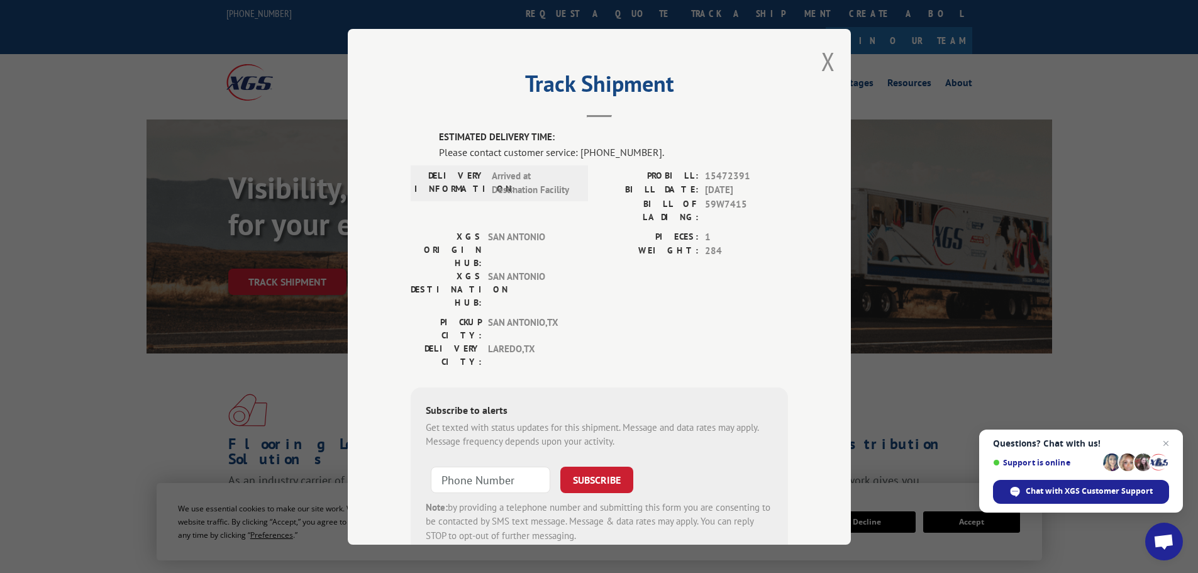
click at [814, 65] on div "Track Shipment ESTIMATED DELIVERY TIME: Please contact customer service: (844) …" at bounding box center [599, 286] width 503 height 515
click at [821, 60] on button "Close modal" at bounding box center [828, 61] width 14 height 33
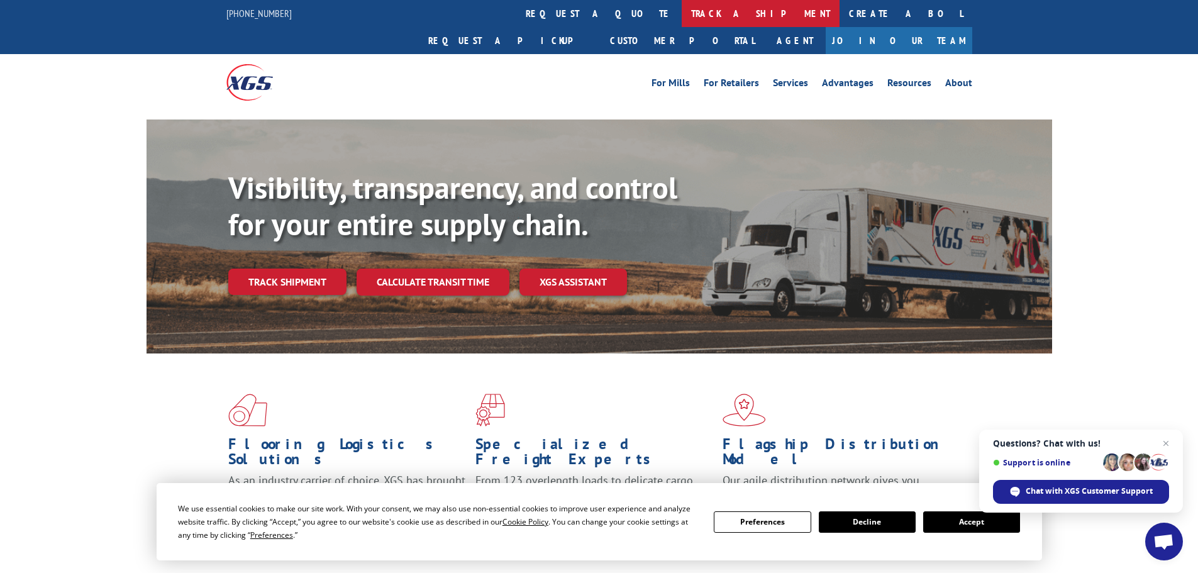
click at [681, 19] on link "track a shipment" at bounding box center [760, 13] width 158 height 27
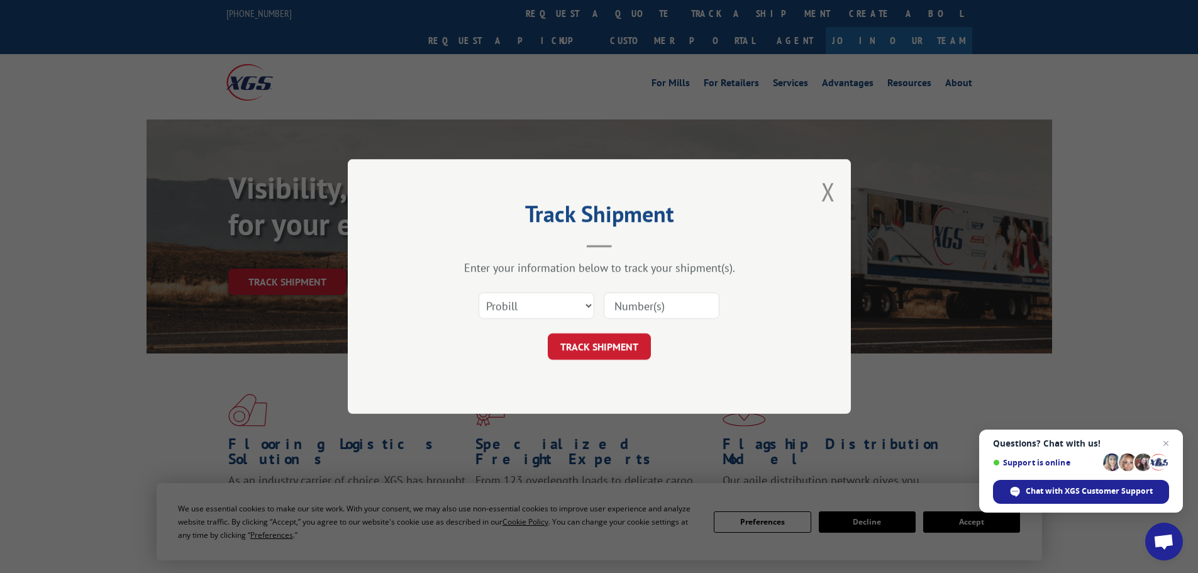
drag, startPoint x: 701, startPoint y: 306, endPoint x: 684, endPoint y: 315, distance: 19.4
click at [700, 306] on input at bounding box center [661, 305] width 116 height 26
paste input "15340373"
type input "15340373"
click at [592, 338] on button "TRACK SHIPMENT" at bounding box center [599, 346] width 103 height 26
